Goal: Information Seeking & Learning: Learn about a topic

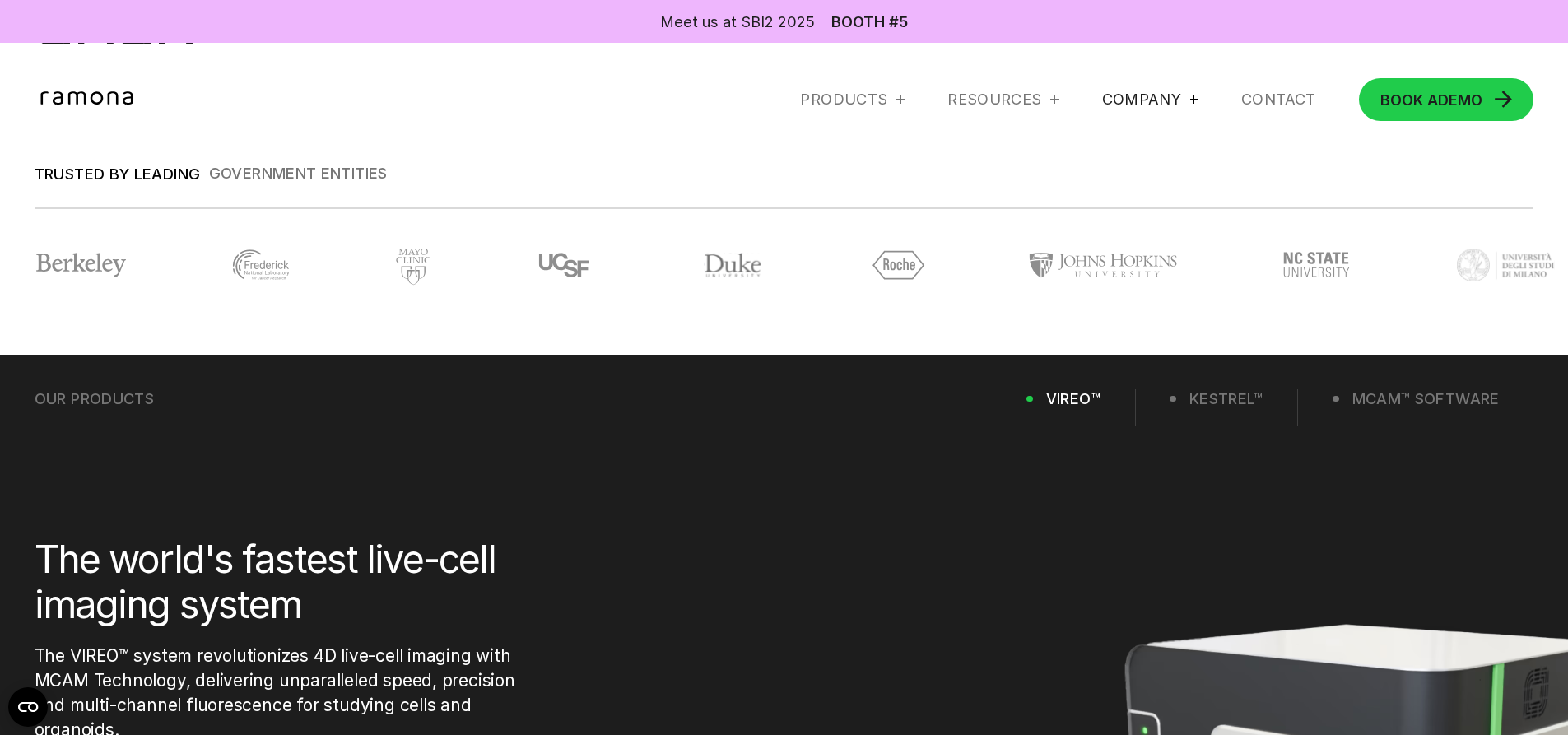
scroll to position [2142, 0]
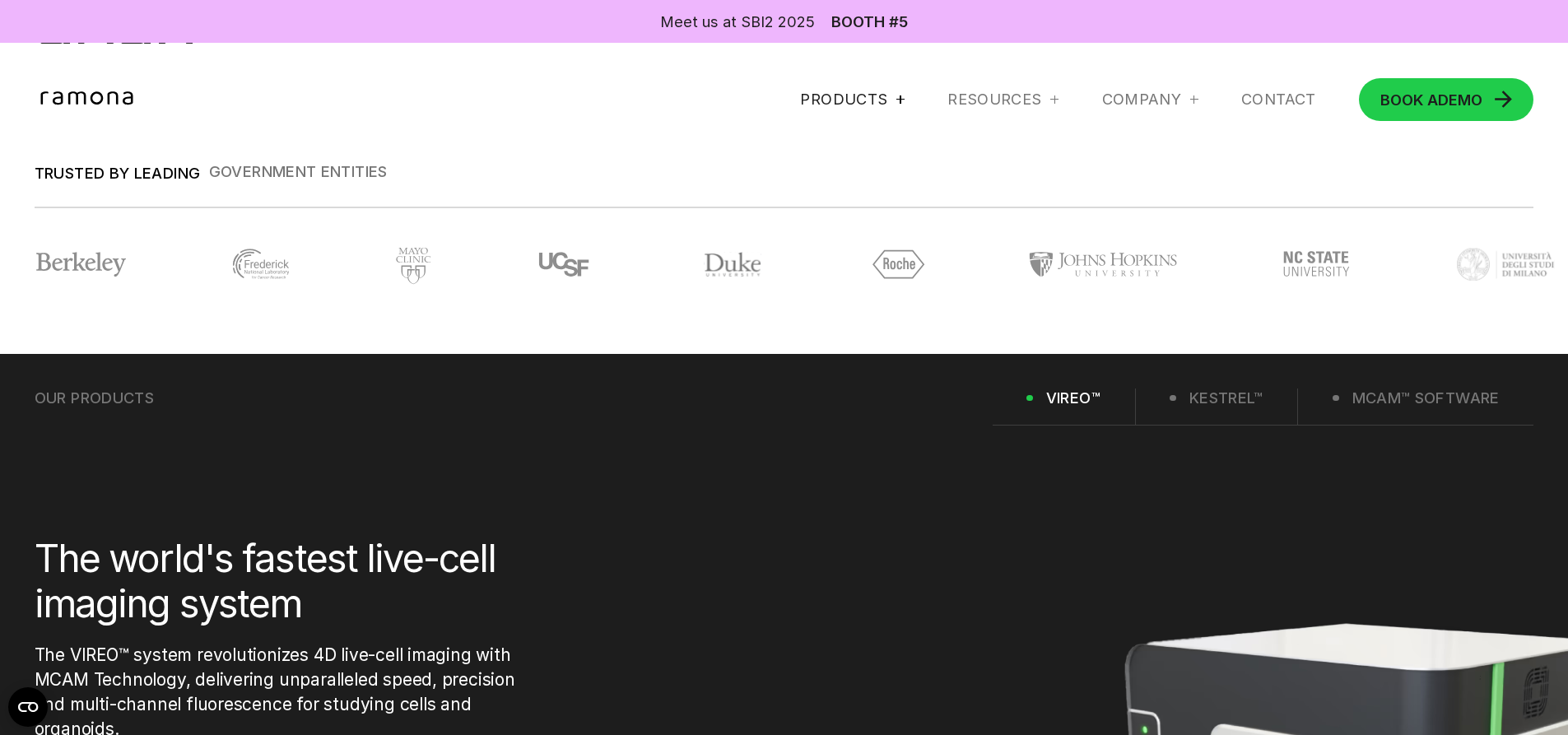
click at [897, 102] on div at bounding box center [901, 99] width 8 height 8
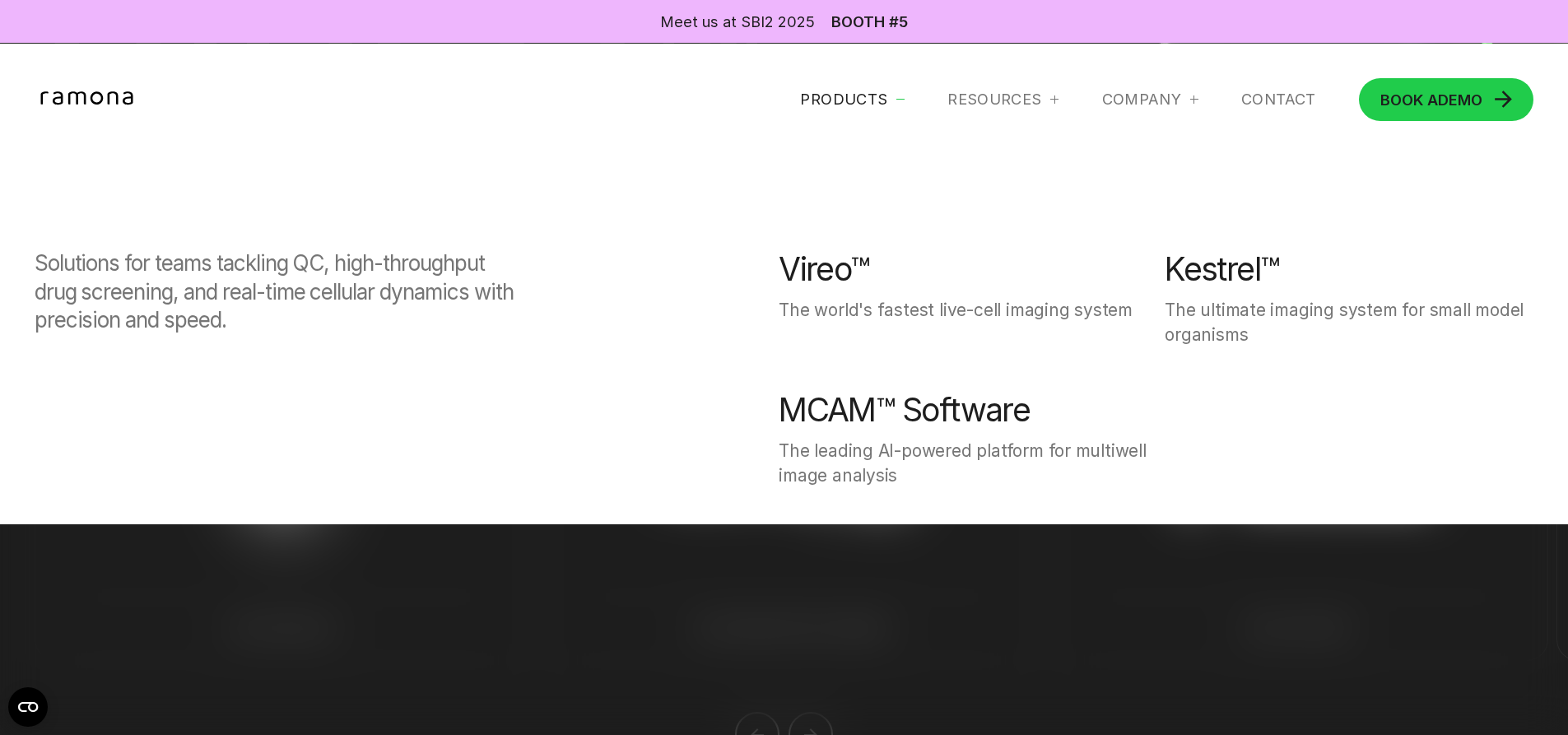
click at [822, 592] on div at bounding box center [784, 411] width 1568 height 735
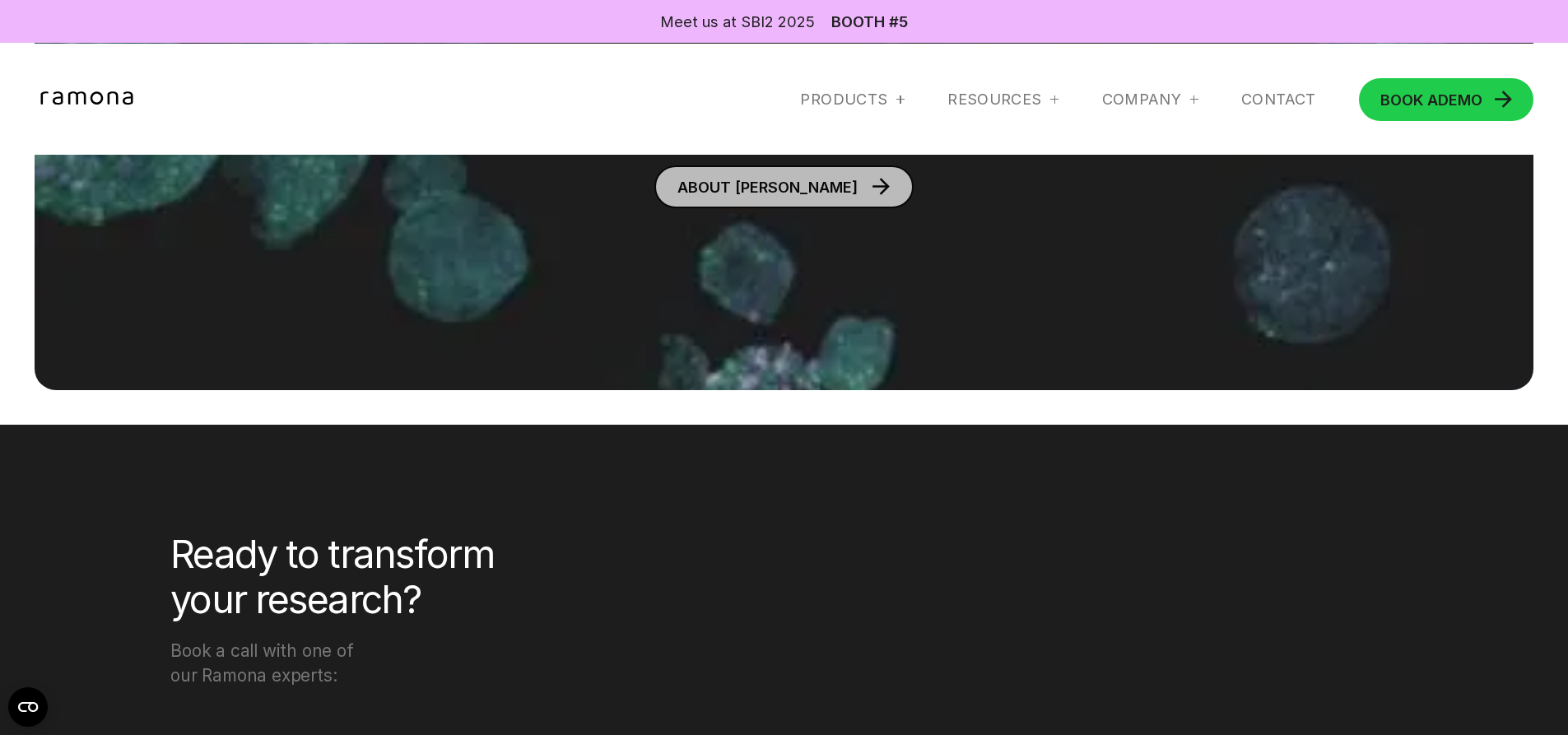
scroll to position [7000, 0]
click at [804, 192] on link "About ramona" at bounding box center [784, 185] width 259 height 43
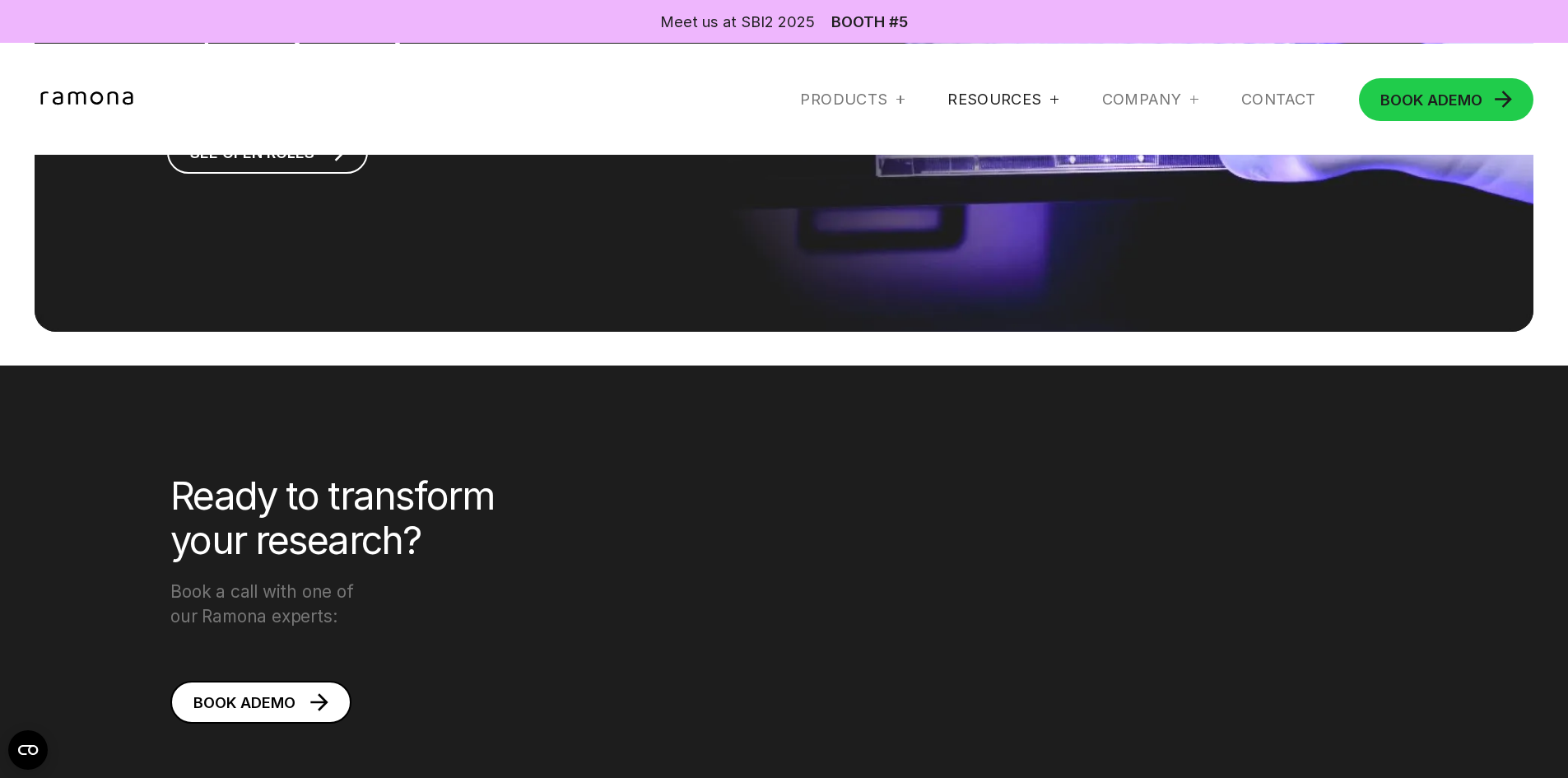
scroll to position [4771, 0]
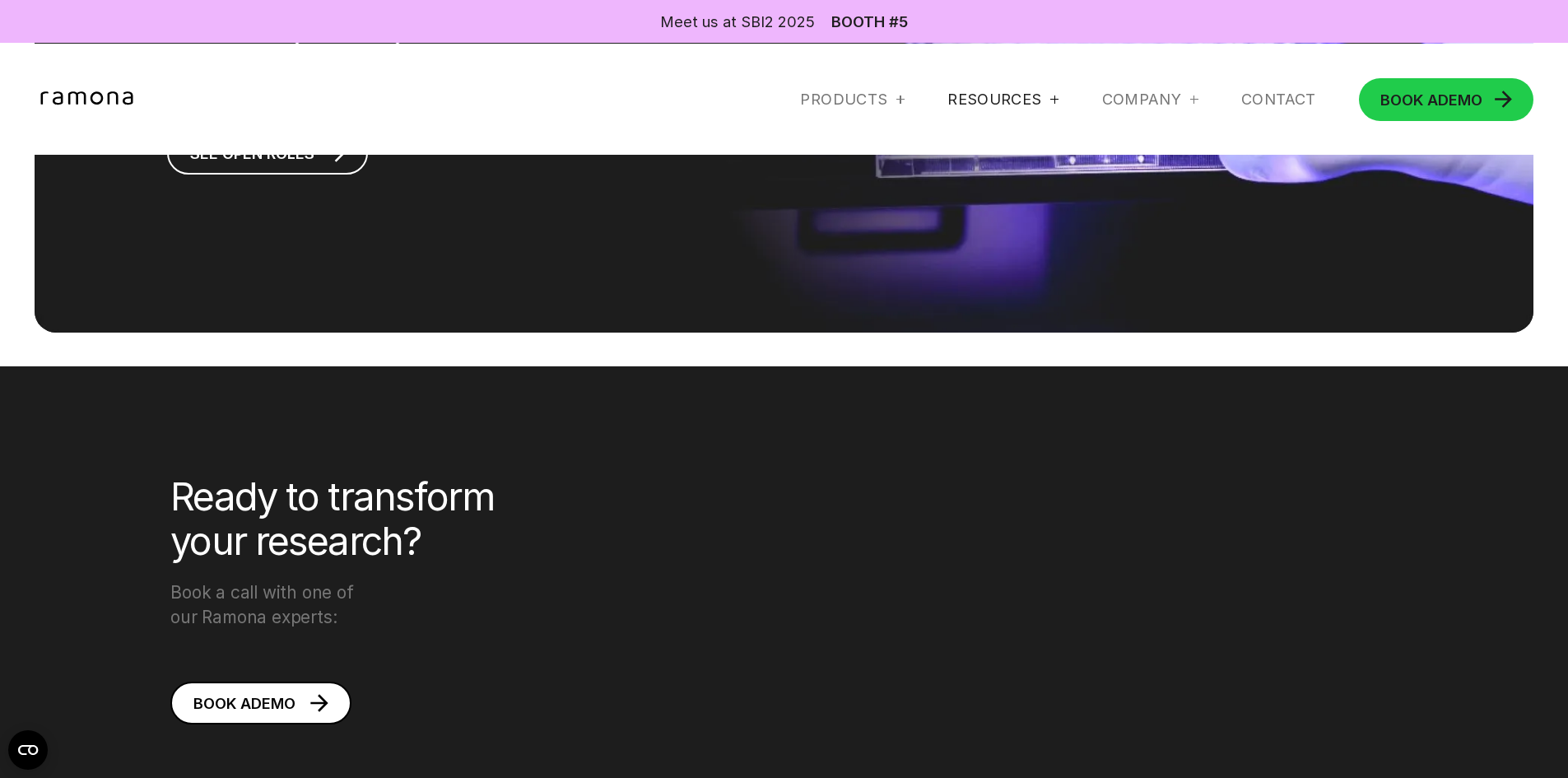
click at [1036, 99] on div "RESOURCES" at bounding box center [1003, 99] width 111 height 20
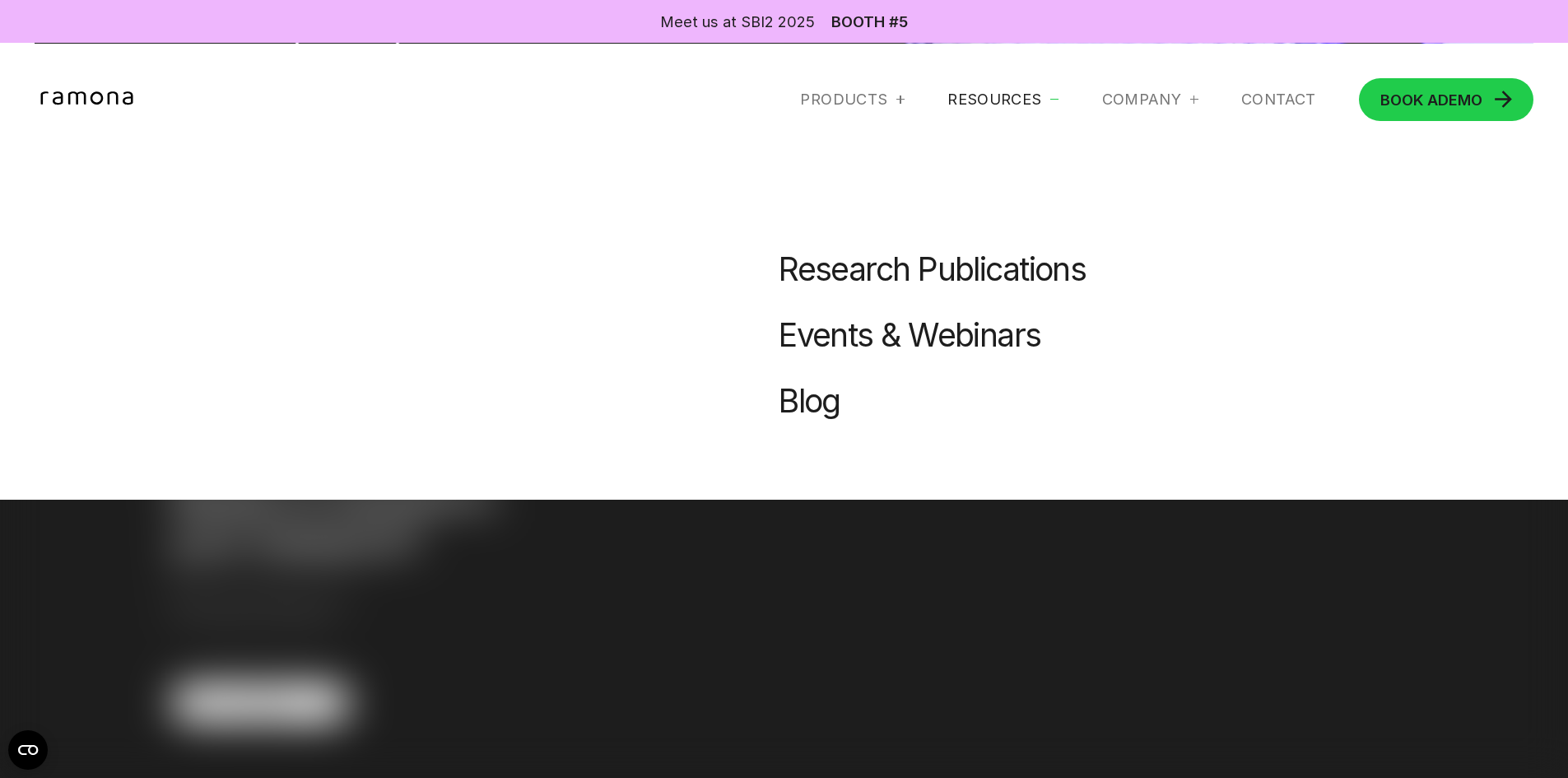
click at [1192, 89] on div "Research Publications Events & Webinars Blog" at bounding box center [784, 271] width 1568 height 456
click at [1182, 107] on div "Company" at bounding box center [1150, 99] width 96 height 20
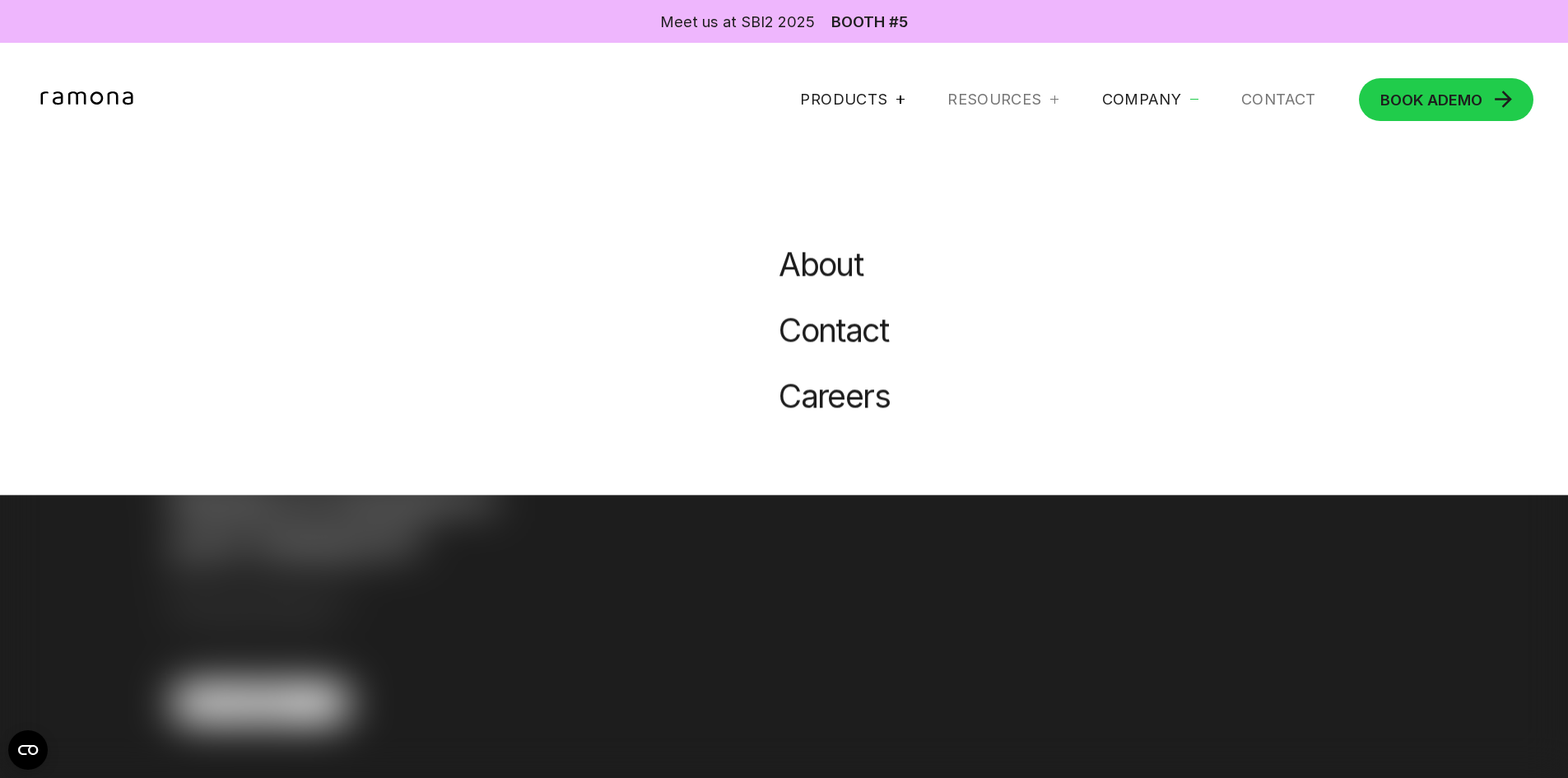
click at [900, 100] on div at bounding box center [900, 99] width 1 height 8
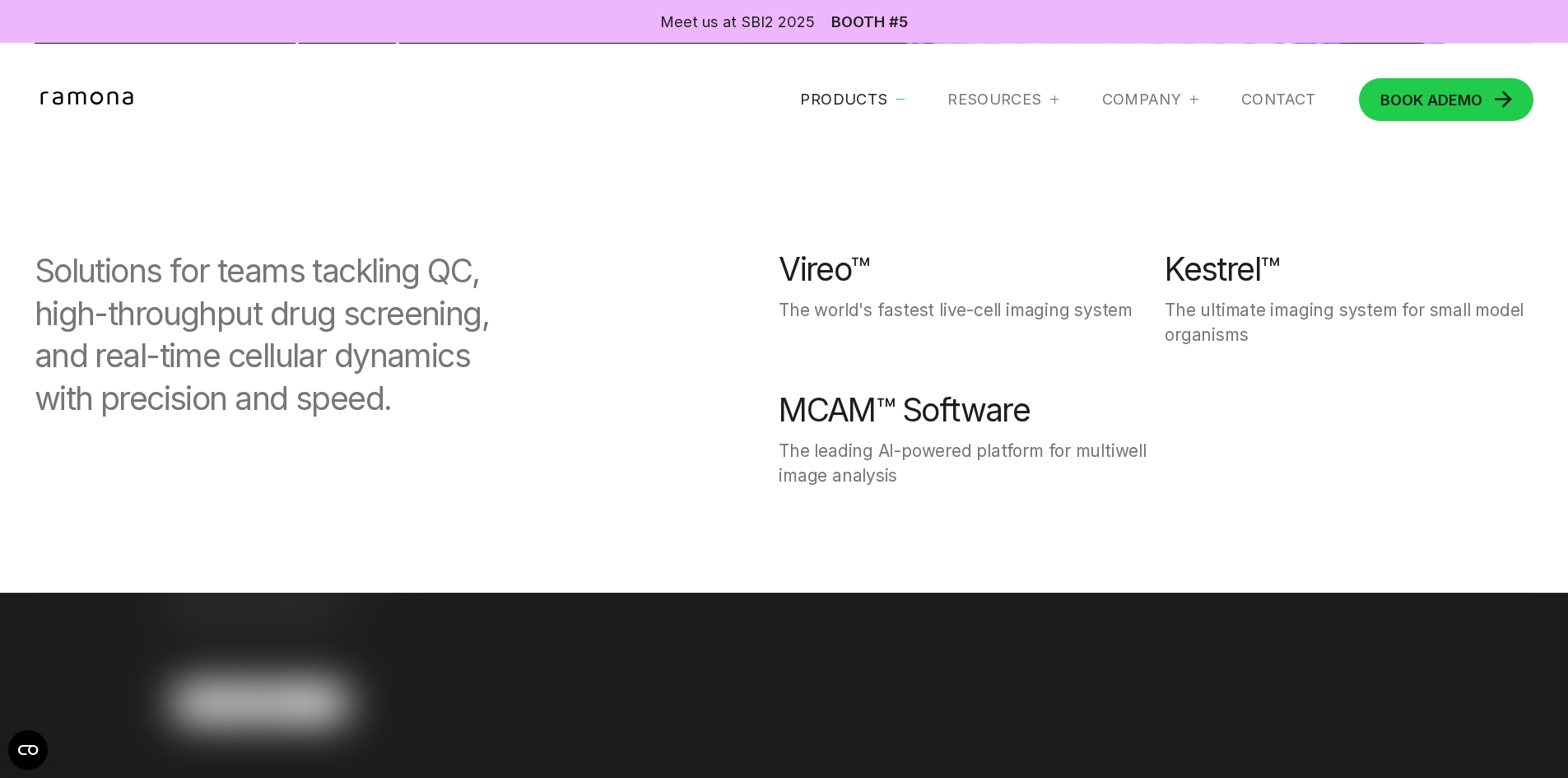
click at [817, 274] on div "Vireo™" at bounding box center [824, 269] width 90 height 39
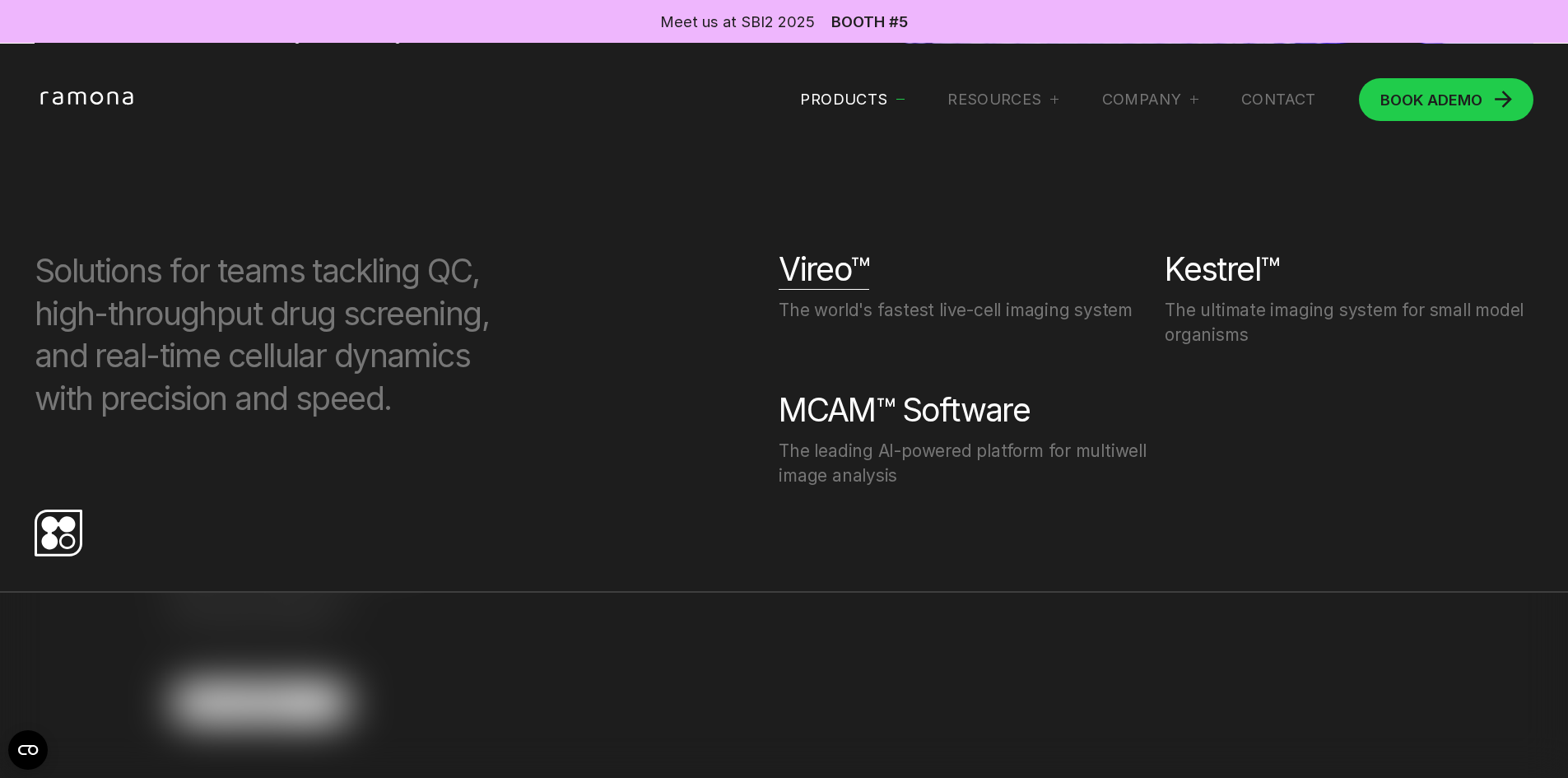
scroll to position [0, 0]
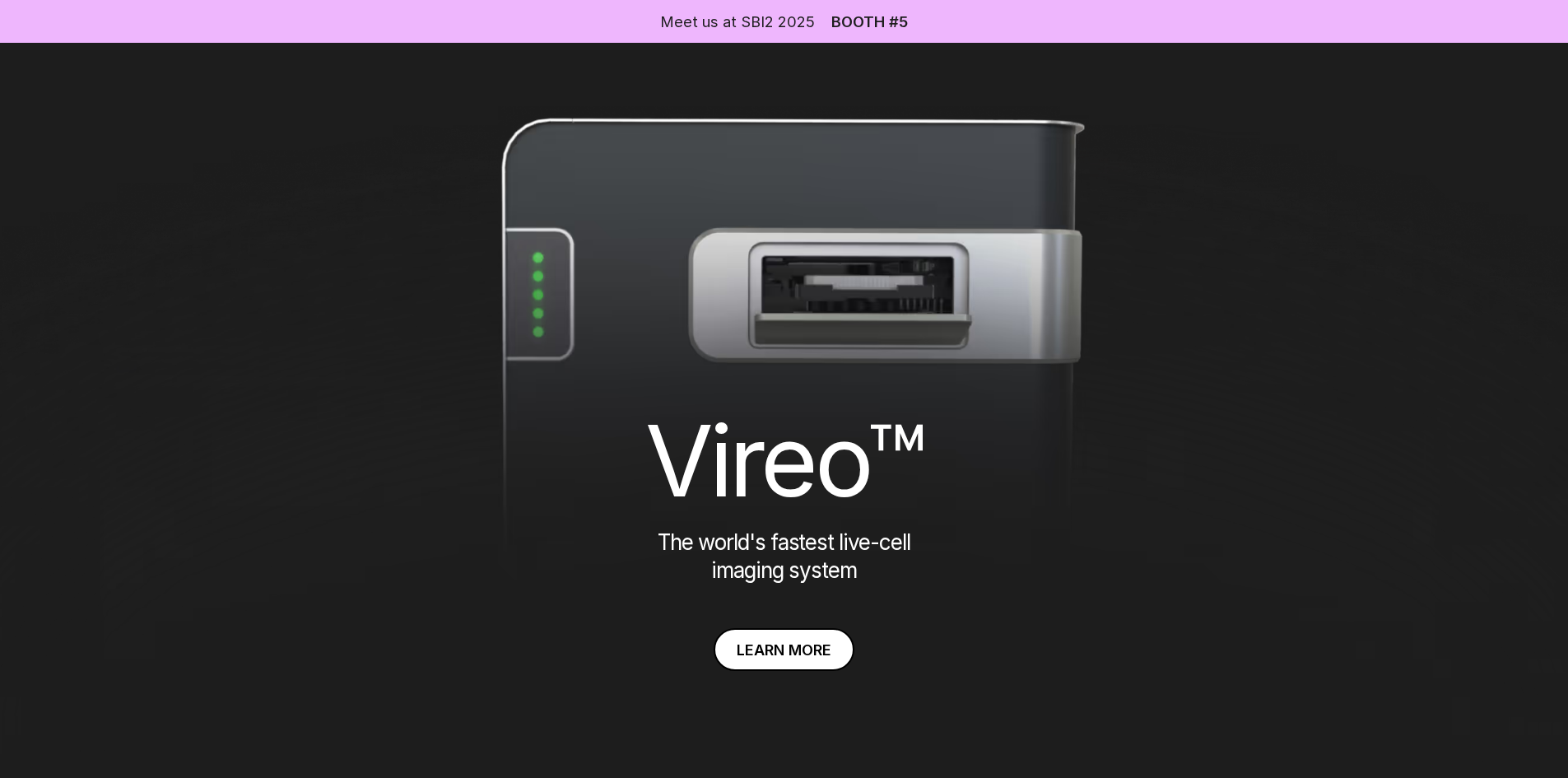
scroll to position [329, 0]
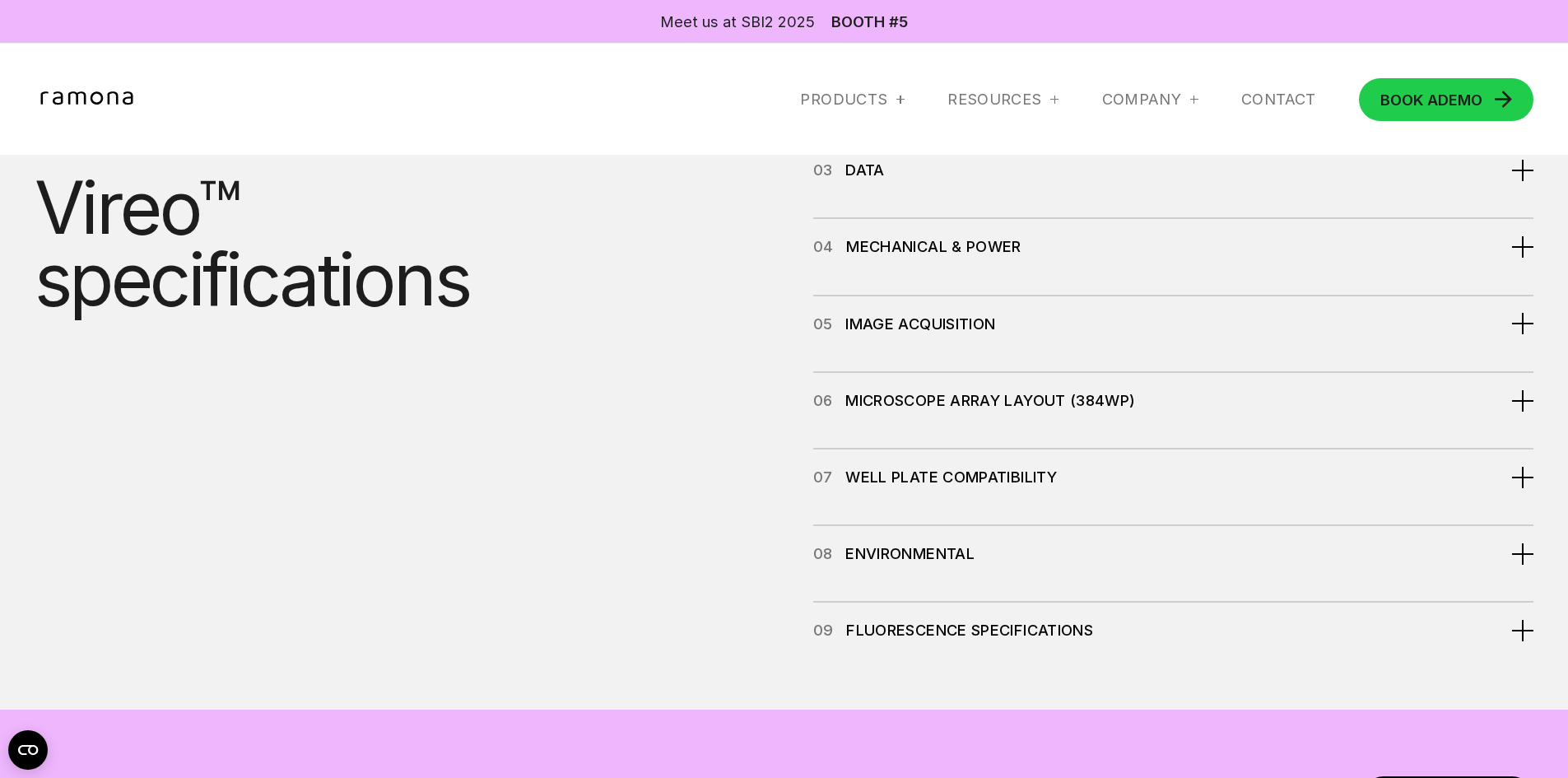
click at [1006, 47] on div "01 Optical Characteristics" at bounding box center [1173, 18] width 721 height 58
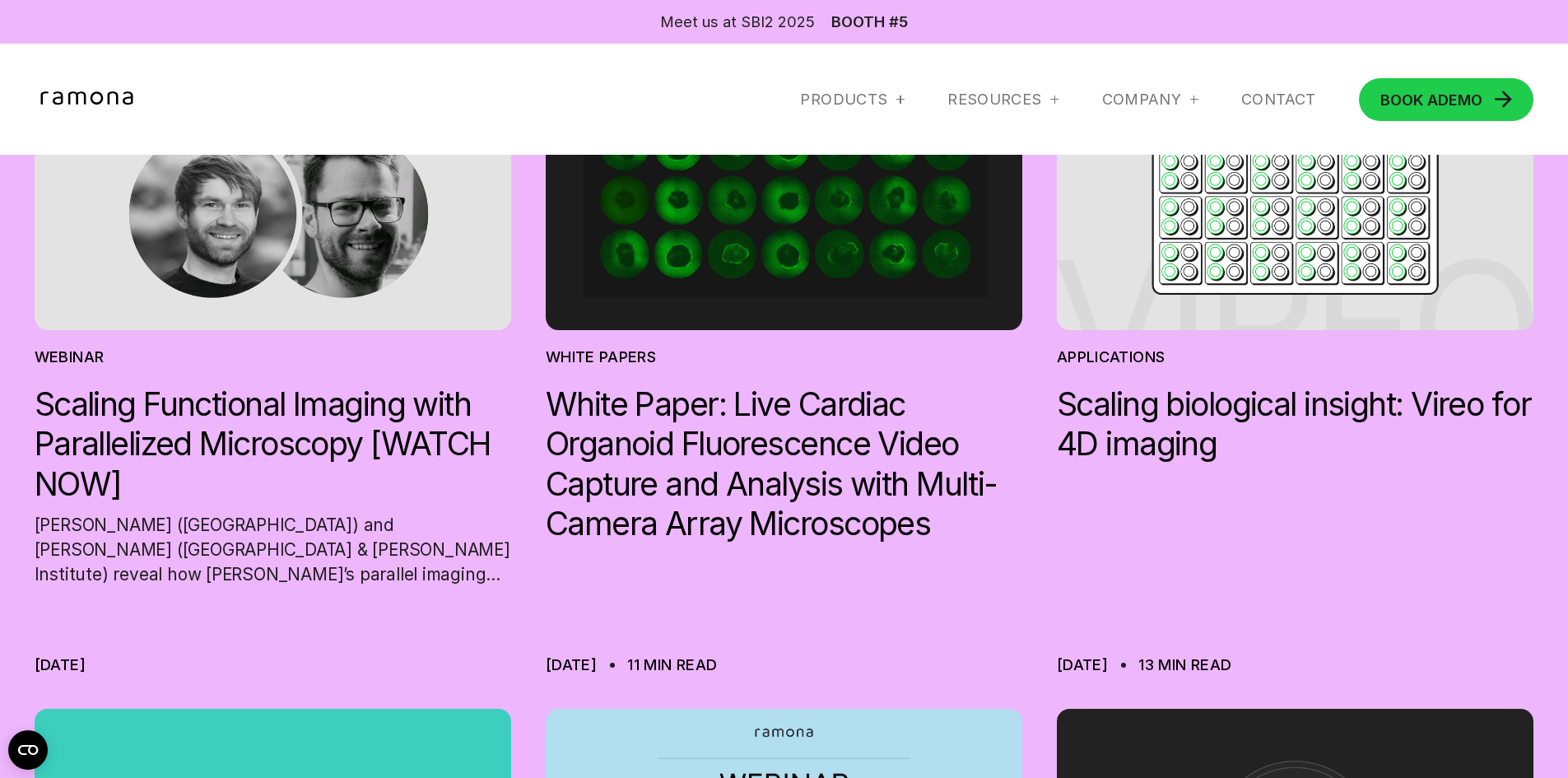
scroll to position [7490, 0]
click at [814, 329] on img at bounding box center [784, 194] width 477 height 268
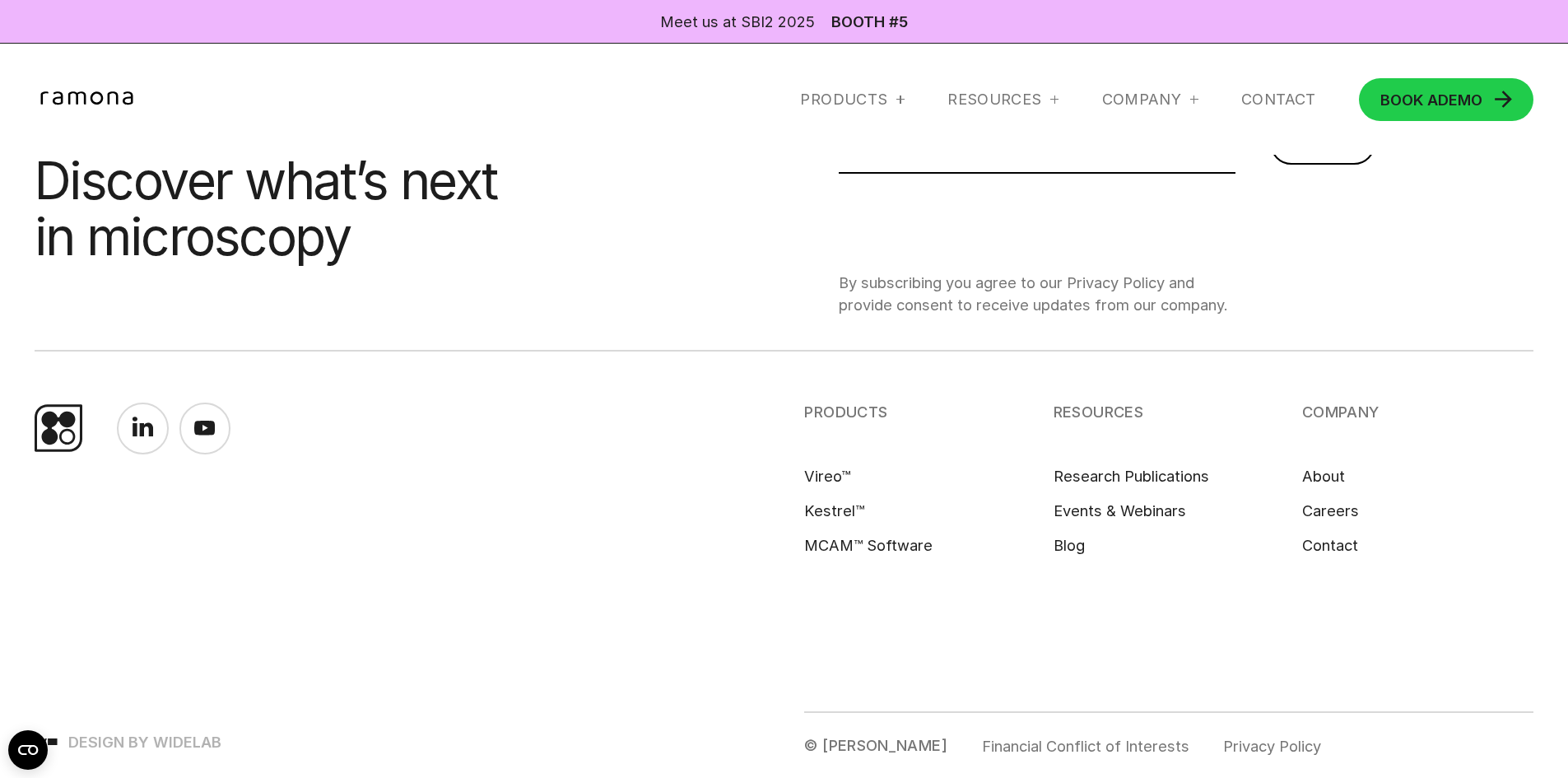
scroll to position [8313, 0]
click at [1055, 100] on div at bounding box center [1055, 99] width 1 height 8
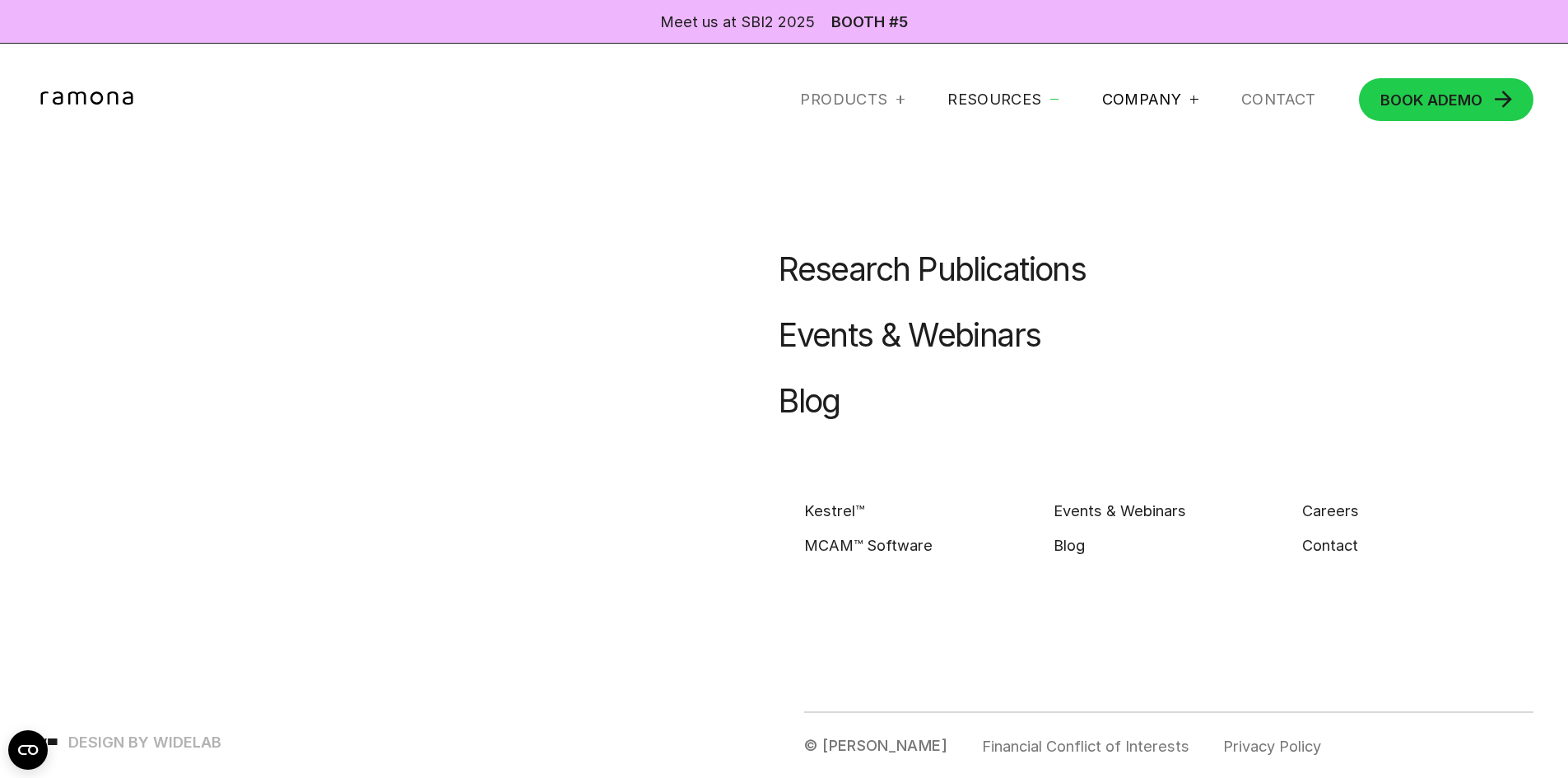
click at [1180, 105] on div "Company" at bounding box center [1150, 99] width 96 height 20
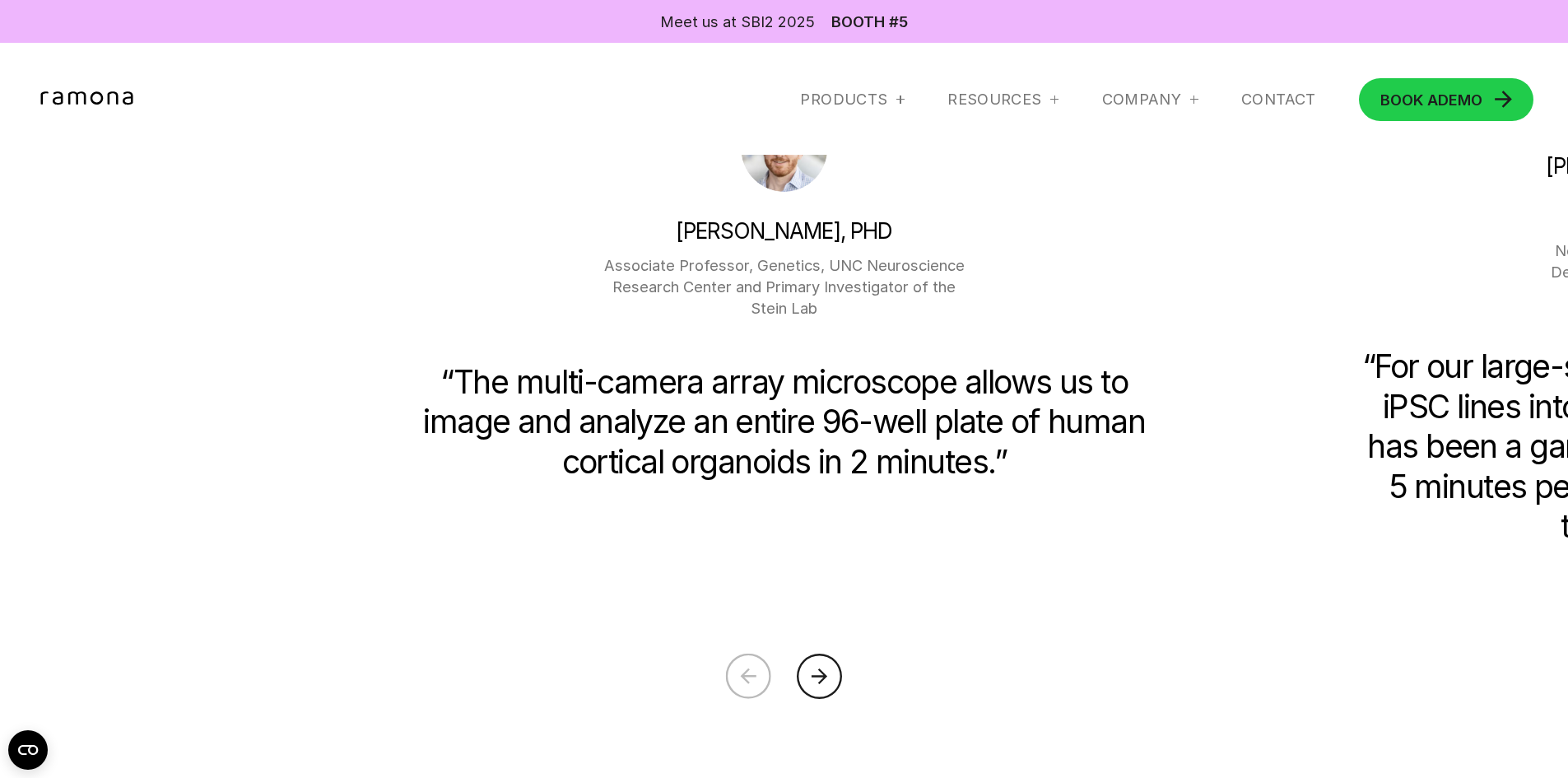
scroll to position [3951, 0]
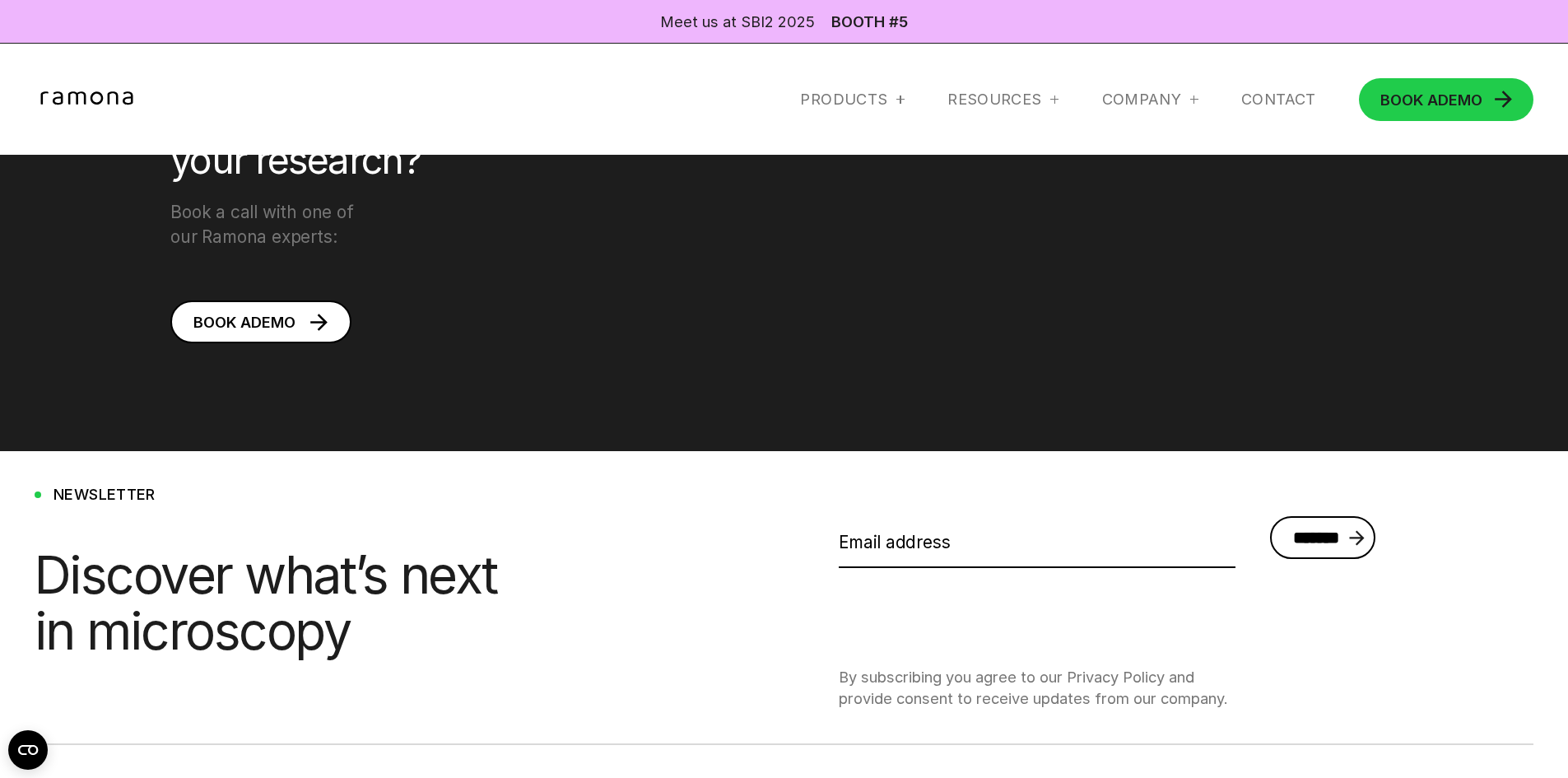
scroll to position [1893, 0]
